Goal: Information Seeking & Learning: Check status

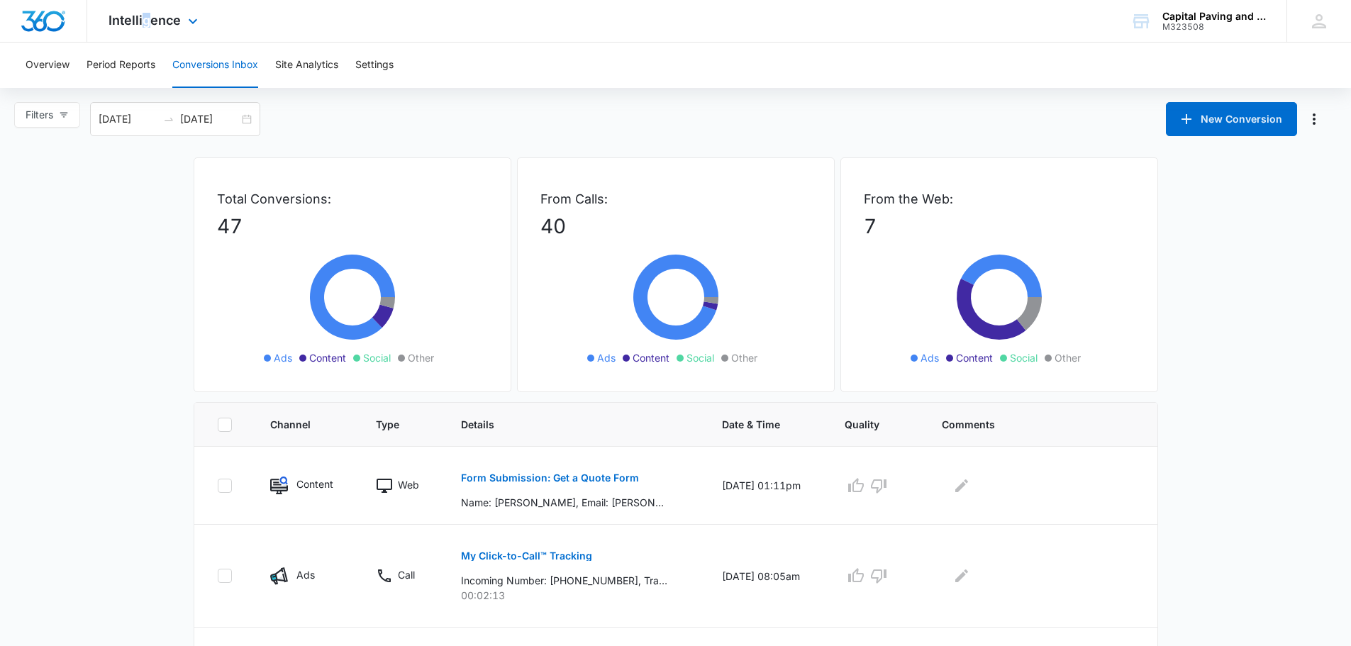
drag, startPoint x: 150, startPoint y: 28, endPoint x: 140, endPoint y: 32, distance: 10.5
click at [140, 32] on div "Intelligence Apps Reputation Websites Forms CRM Email Social Payments POS Conte…" at bounding box center [154, 21] width 135 height 42
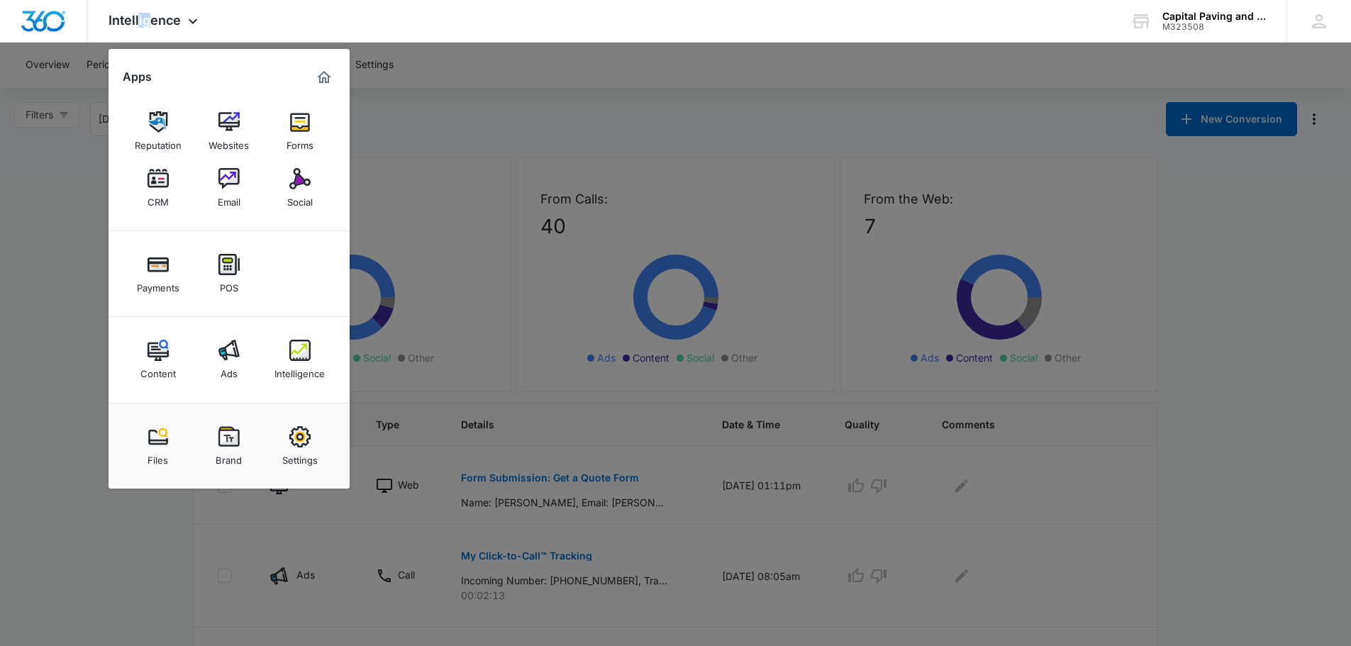
click at [227, 364] on div "Ads" at bounding box center [229, 370] width 17 height 18
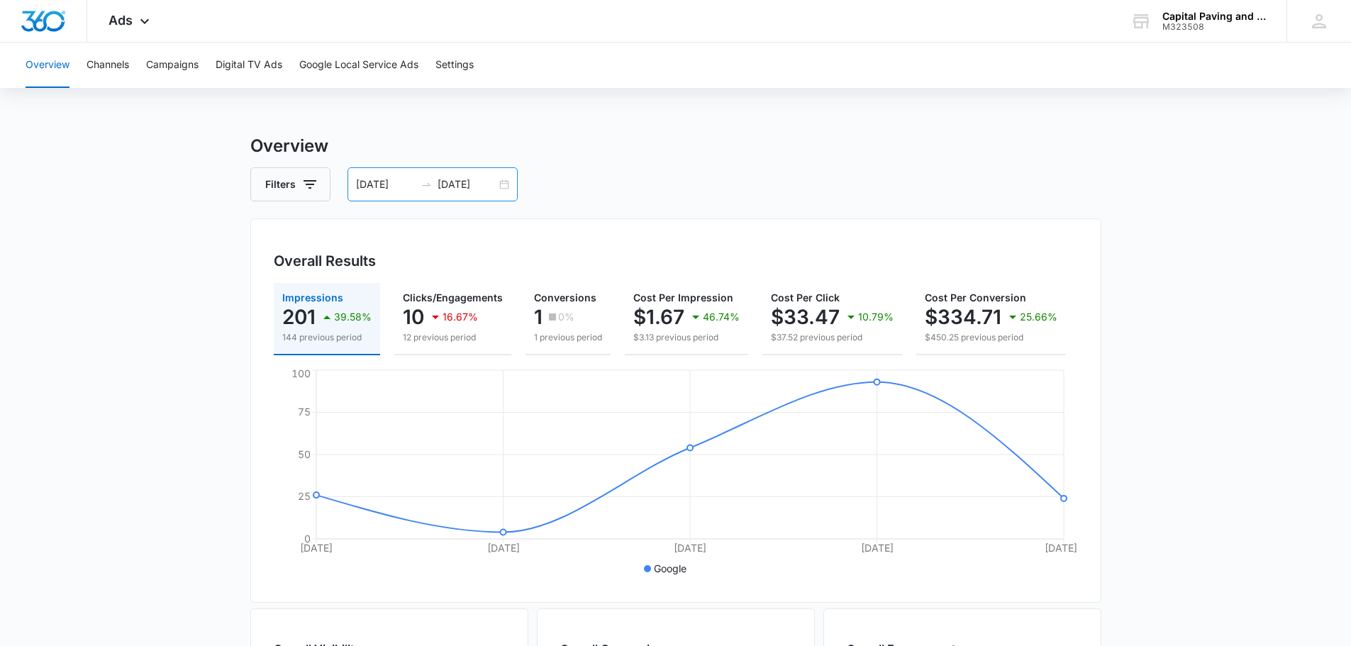
click at [470, 180] on input "[DATE]" at bounding box center [467, 185] width 59 height 16
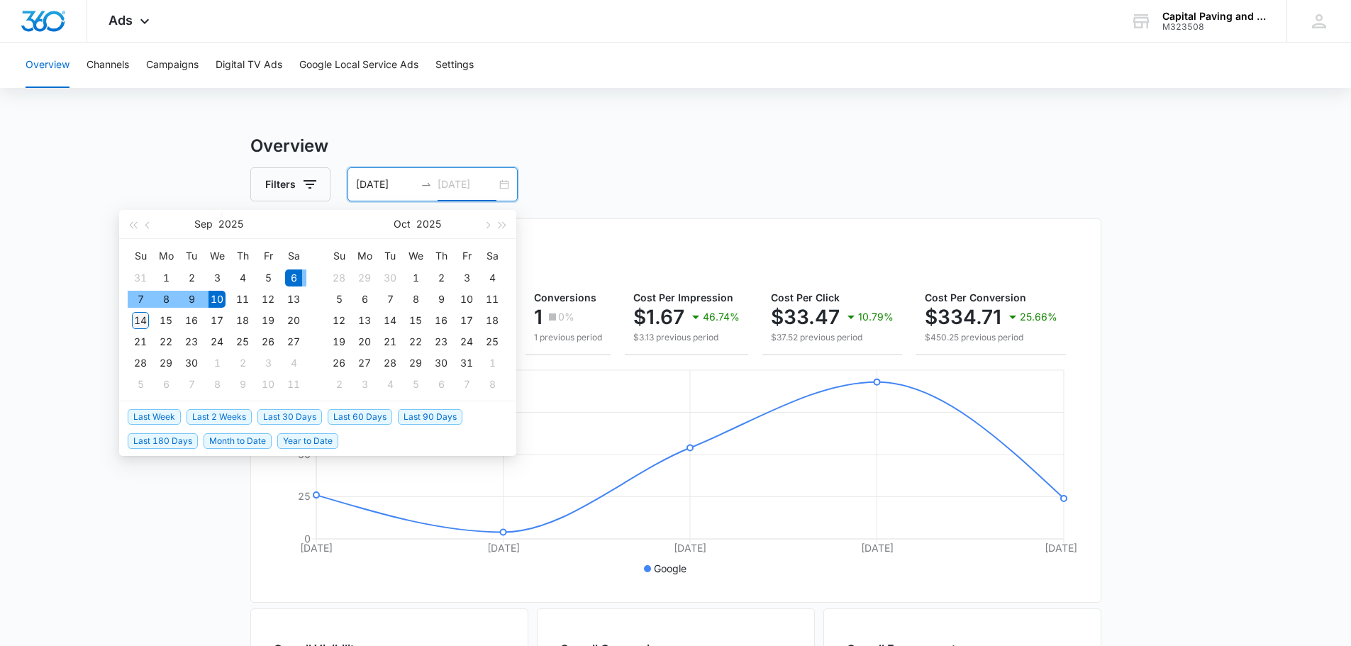
type input "[DATE]"
click at [138, 322] on div "14" at bounding box center [140, 320] width 17 height 17
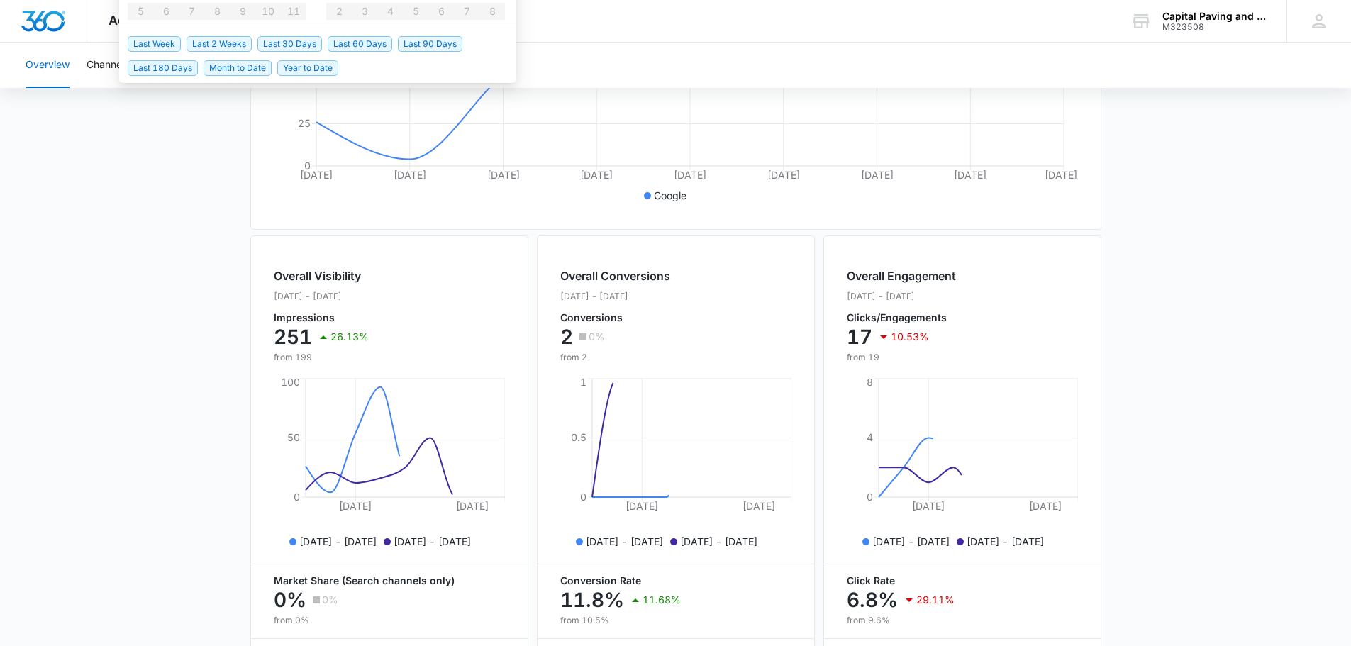
scroll to position [497, 0]
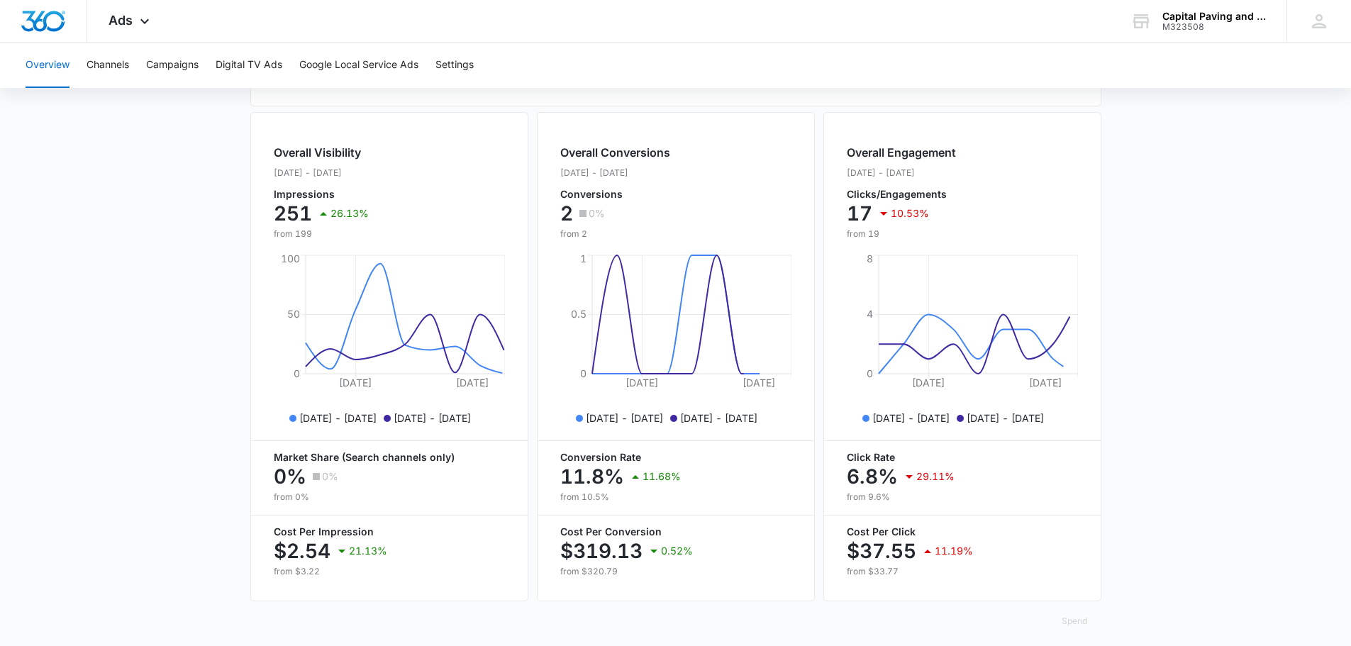
click at [104, 321] on main "Overview Filters [DATE] [DATE] Overall Results Impressions 251 26.13% 199 previ…" at bounding box center [675, 146] width 1351 height 1019
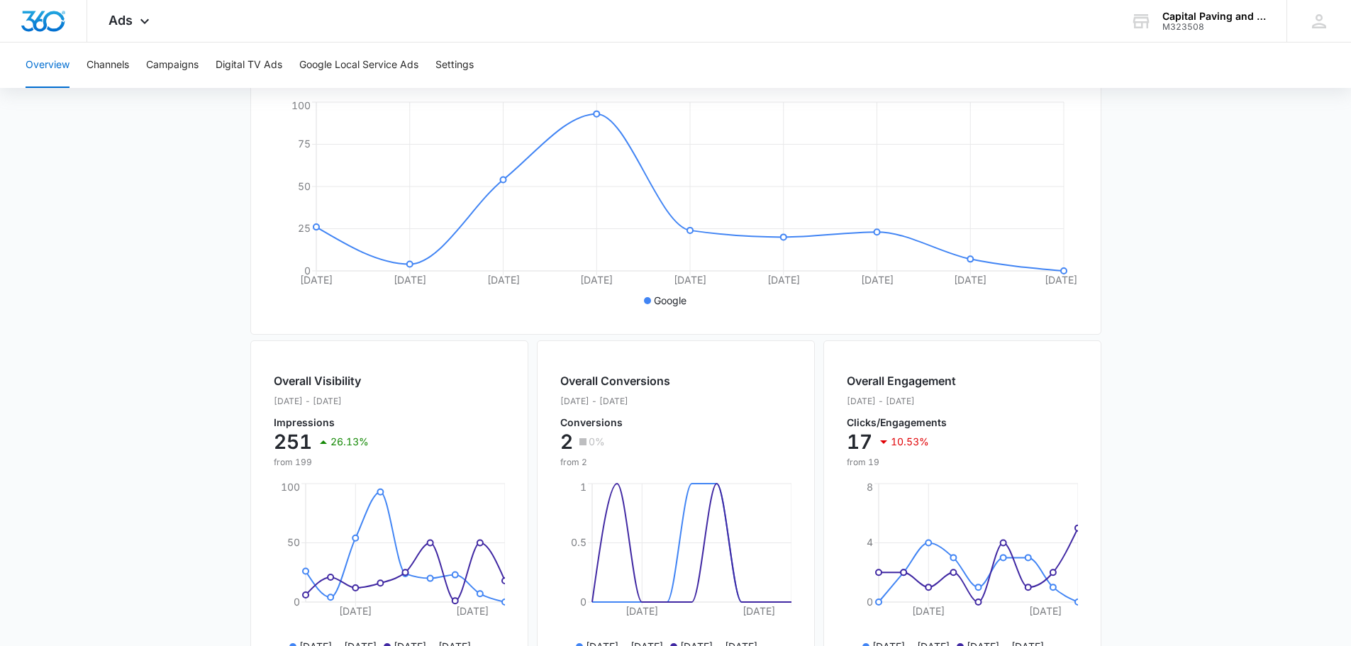
scroll to position [71, 0]
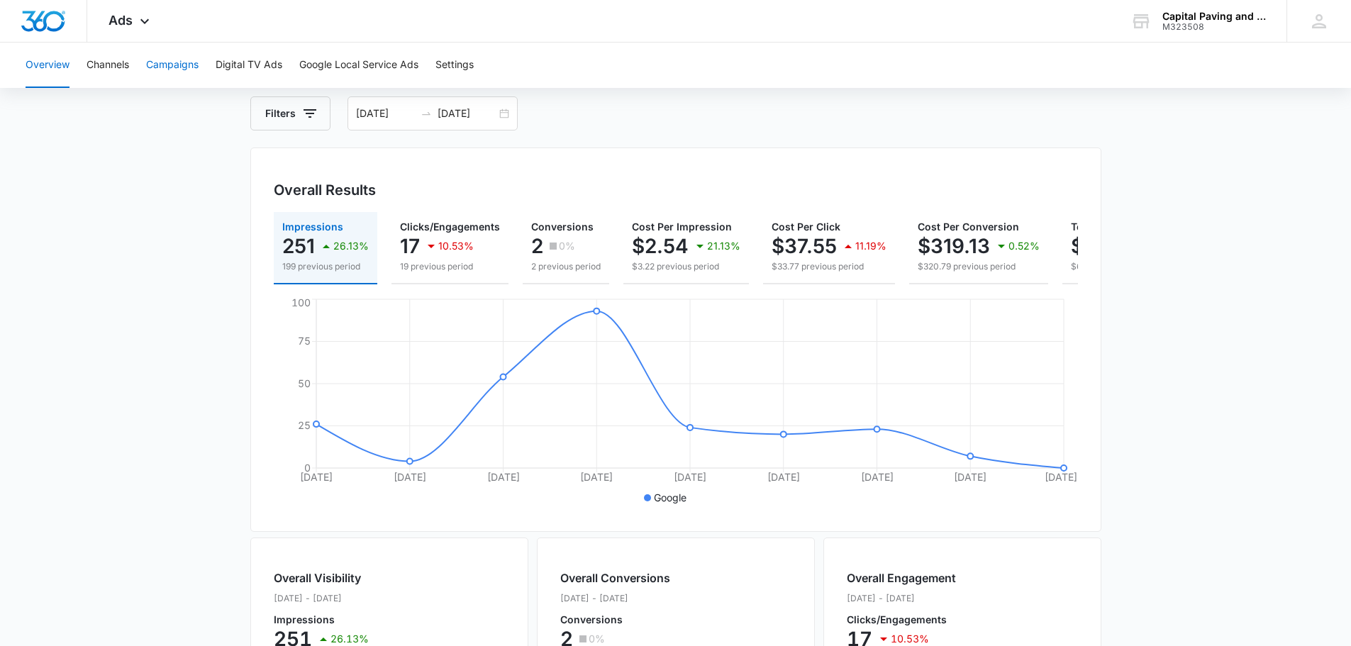
click at [157, 65] on button "Campaigns" at bounding box center [172, 65] width 52 height 45
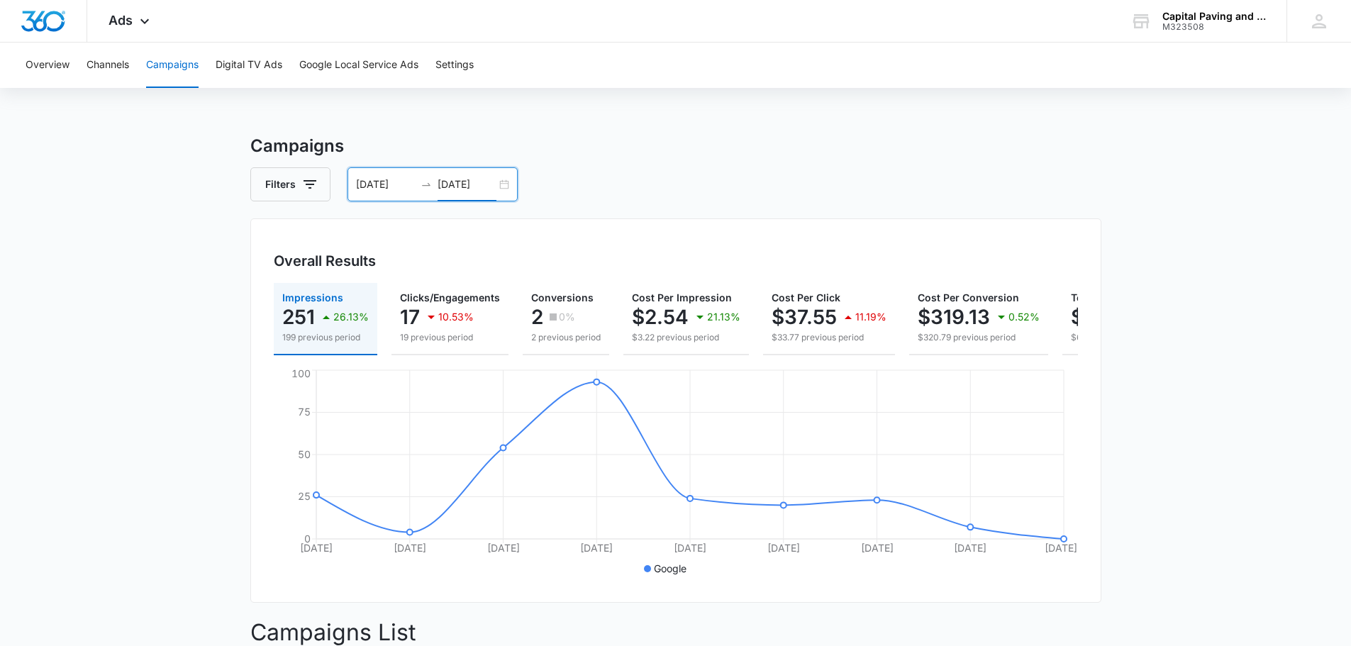
click at [473, 182] on input "[DATE]" at bounding box center [467, 185] width 59 height 16
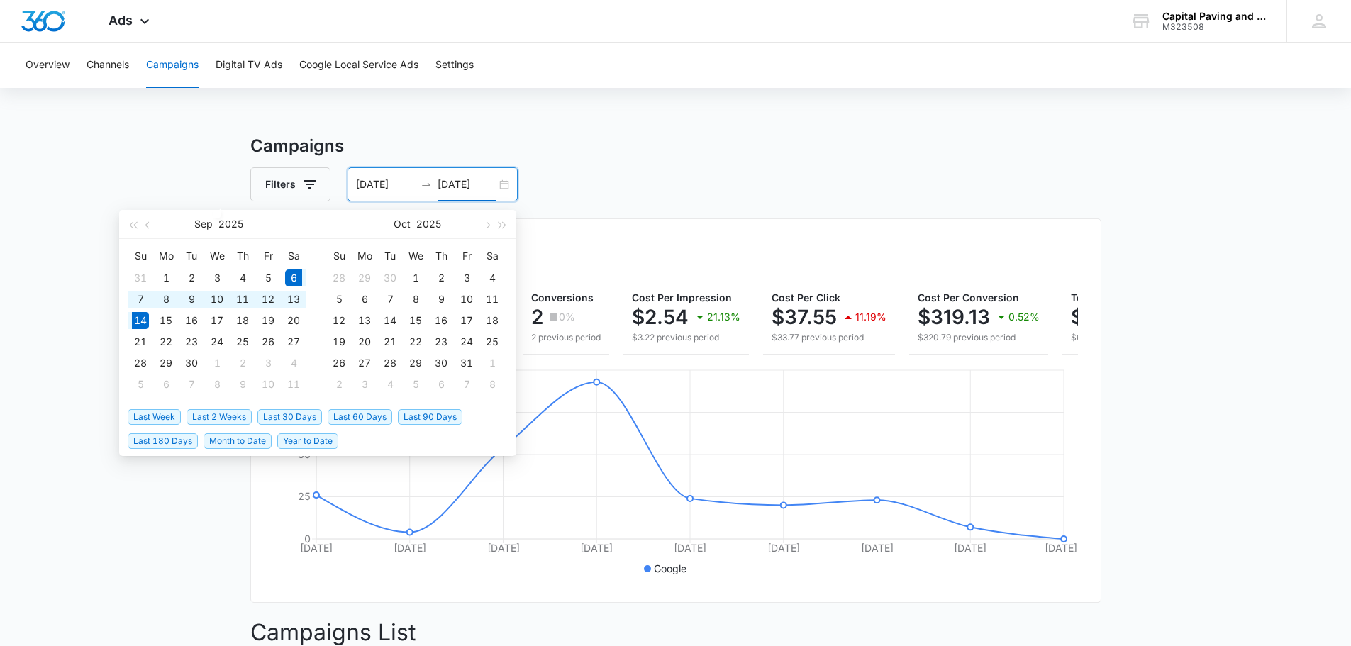
click at [586, 187] on div "Filters [DATE] [DATE]" at bounding box center [675, 184] width 851 height 34
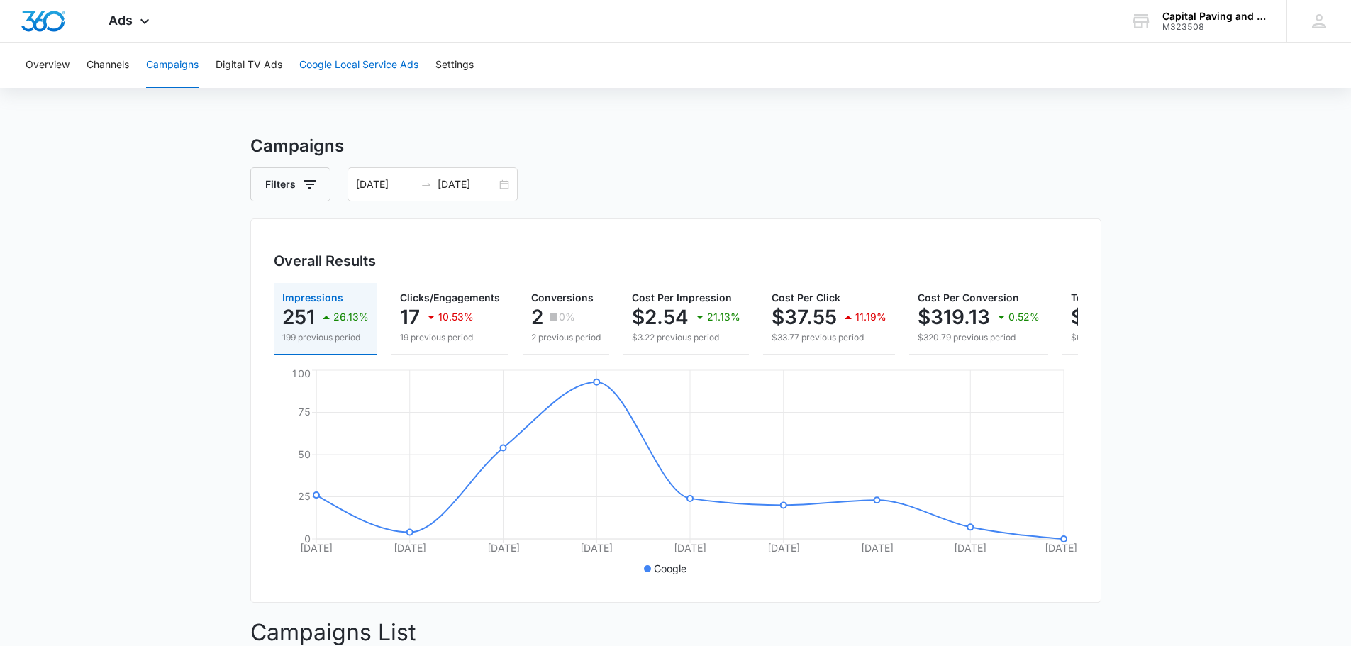
click at [358, 72] on button "Google Local Service Ads" at bounding box center [358, 65] width 119 height 45
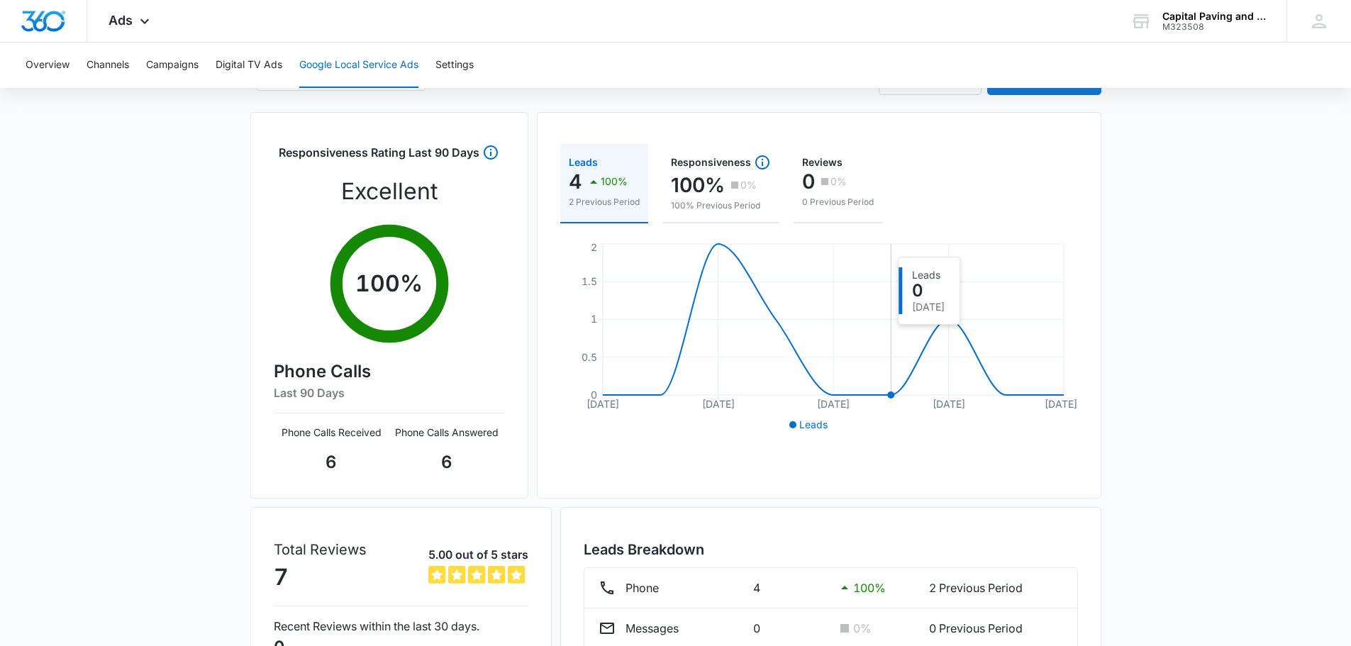
scroll to position [226, 0]
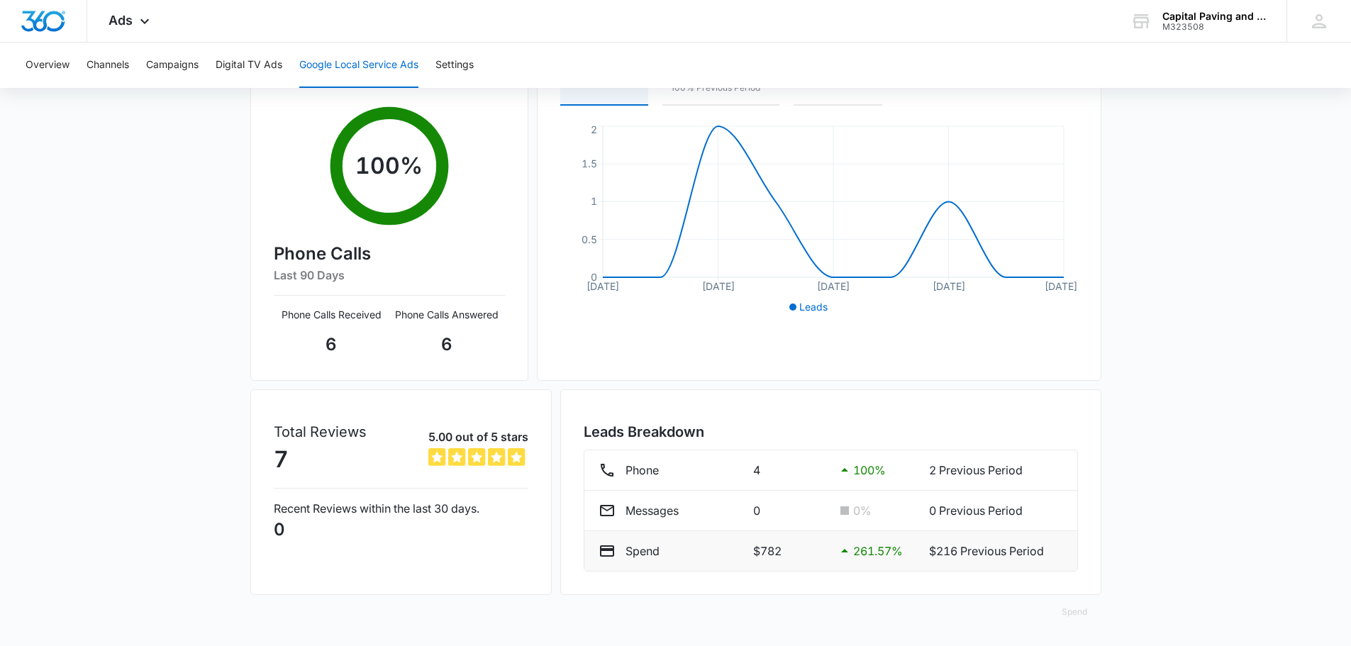
click at [994, 554] on p "$216 Previous Period" at bounding box center [995, 551] width 133 height 17
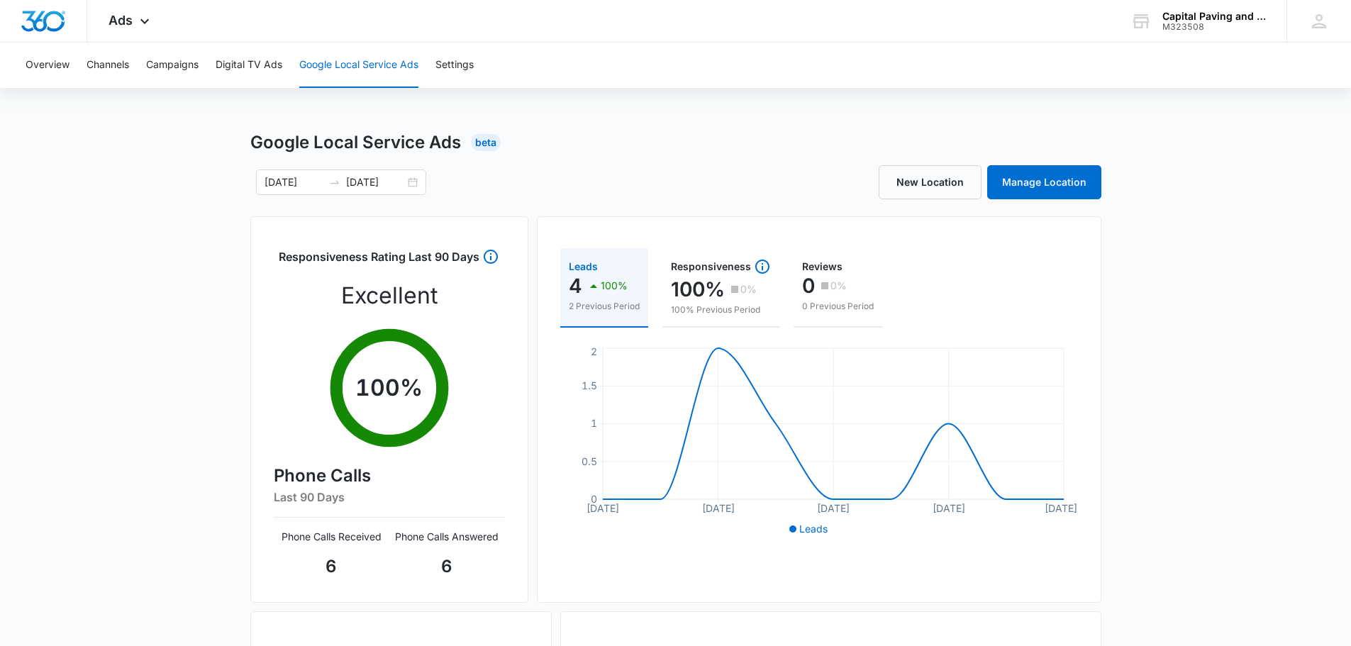
scroll to position [0, 0]
